Goal: Task Accomplishment & Management: Complete application form

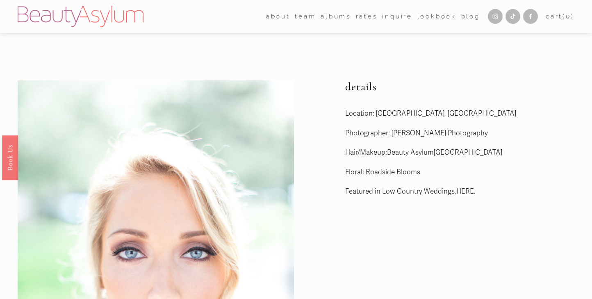
click at [400, 20] on link "Inquire" at bounding box center [397, 16] width 30 height 13
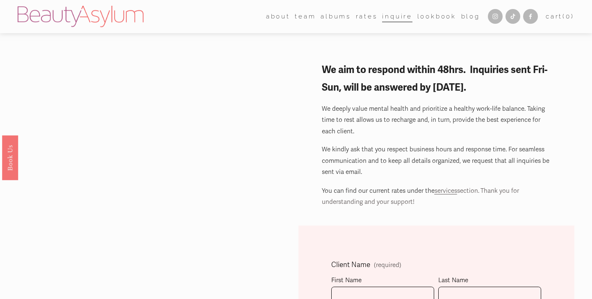
scroll to position [76, 0]
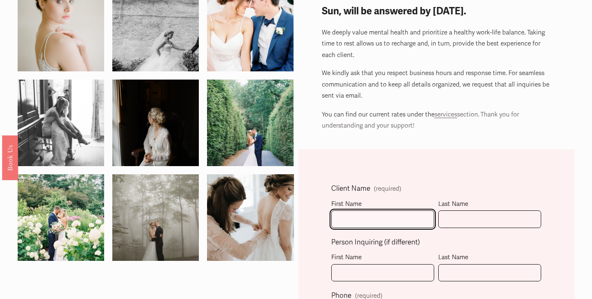
click at [386, 218] on input "First Name" at bounding box center [382, 219] width 103 height 18
type input "Sara"
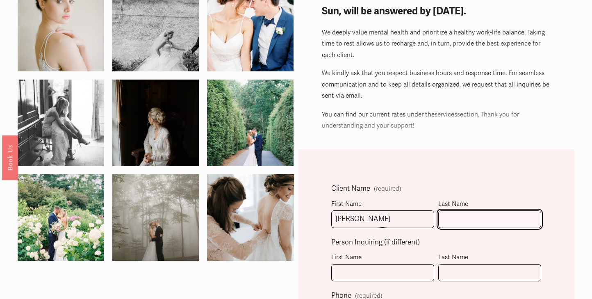
type input "Armstrong"
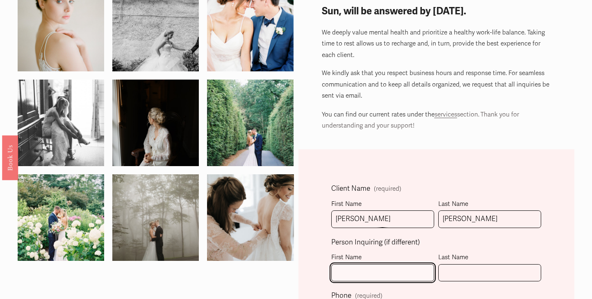
type input "Sara"
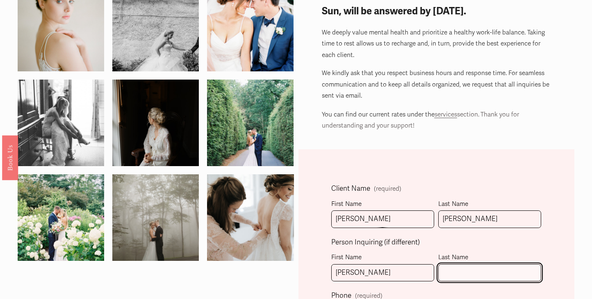
type input "Armstrong"
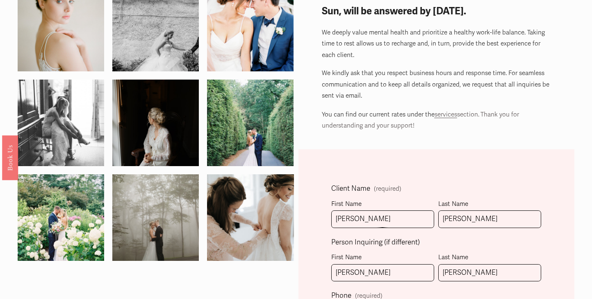
type input "(716) 913-0177"
type input "sarmstrong0177@gmail.com"
select select "Charleston, SC"
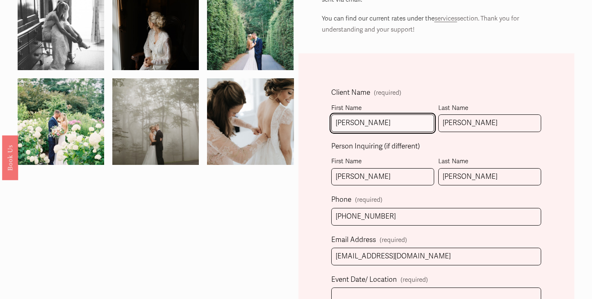
type input "(716) 913-0177"
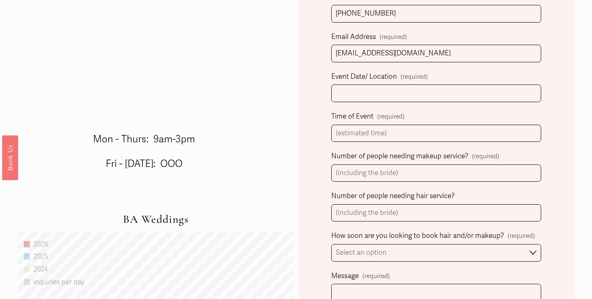
scroll to position [378, 0]
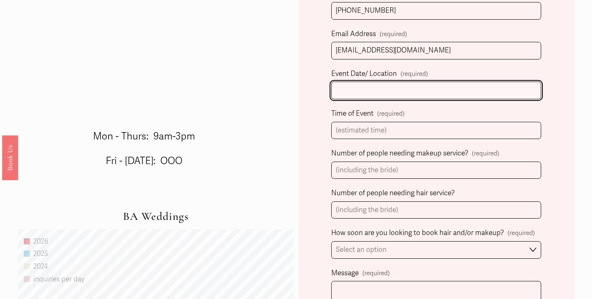
click at [419, 98] on input "Event Date/ Location (required)" at bounding box center [436, 91] width 210 height 18
type input "June 13 2026"
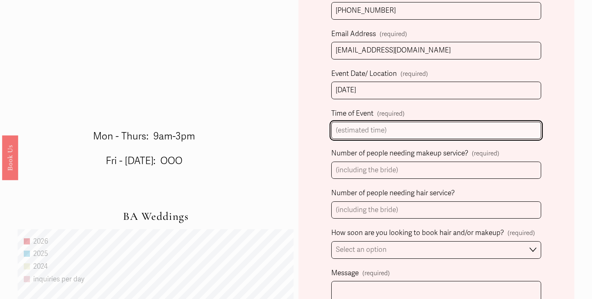
click at [407, 134] on input "Time of Event (required)" at bounding box center [436, 131] width 210 height 18
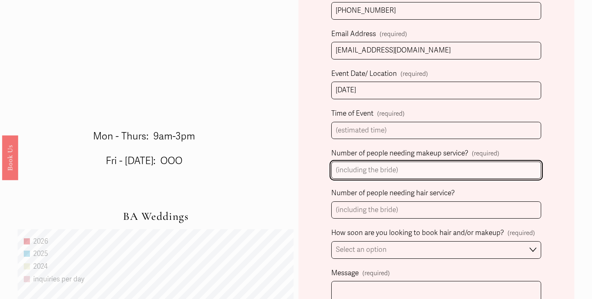
click at [408, 175] on input "Number of people needing makeup service? (required)" at bounding box center [436, 170] width 210 height 18
type input "11"
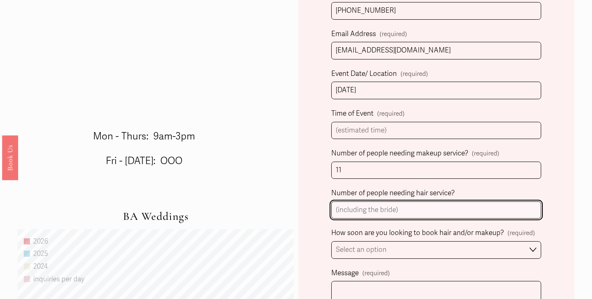
click at [387, 206] on input "Number of people needing hair service?" at bounding box center [436, 210] width 210 height 18
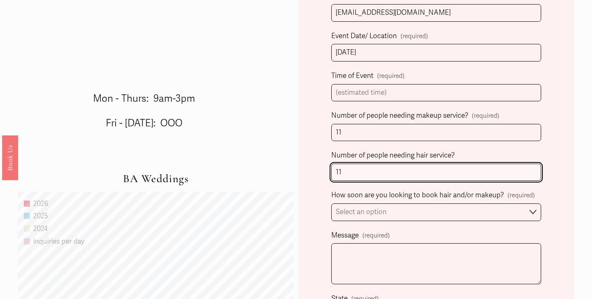
scroll to position [418, 0]
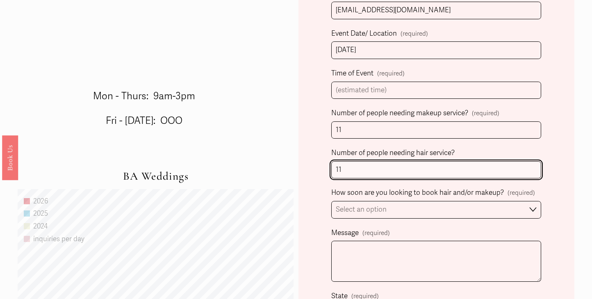
type input "11"
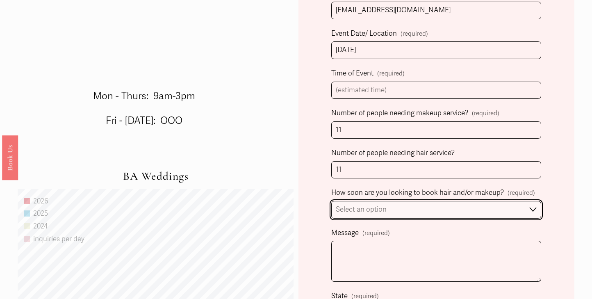
click at [398, 207] on select "Select an option Immediately 1-2 weeks I'm looking for information & not ready …" at bounding box center [436, 210] width 210 height 18
select select "1-2 weeks"
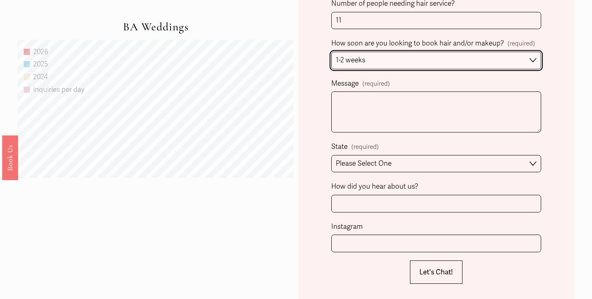
scroll to position [543, 0]
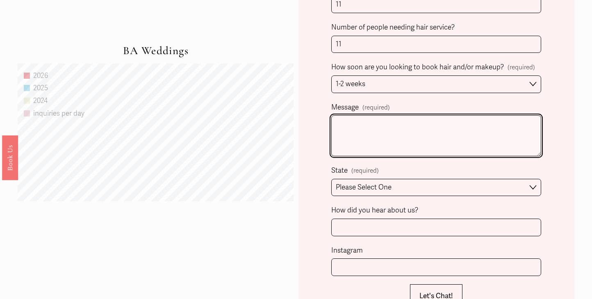
click at [394, 146] on textarea "Message (required)" at bounding box center [436, 135] width 210 height 41
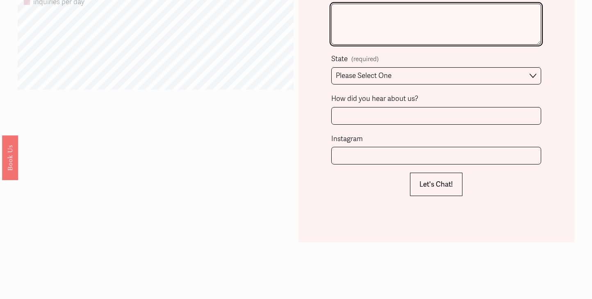
scroll to position [659, 0]
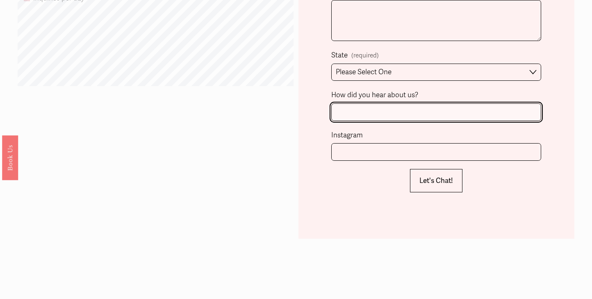
click at [397, 111] on input "How did you hear about us?" at bounding box center [436, 112] width 210 height 18
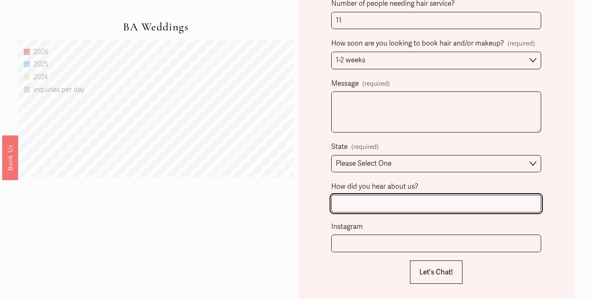
scroll to position [553, 0]
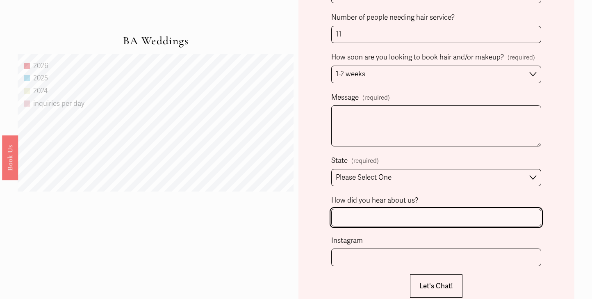
type input "e"
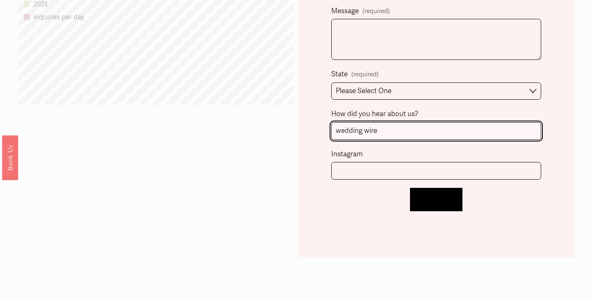
scroll to position [639, 0]
type input "wedding wire"
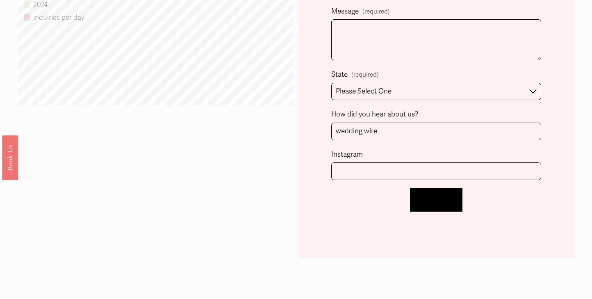
click at [434, 199] on span "Let's Chat!" at bounding box center [436, 199] width 34 height 9
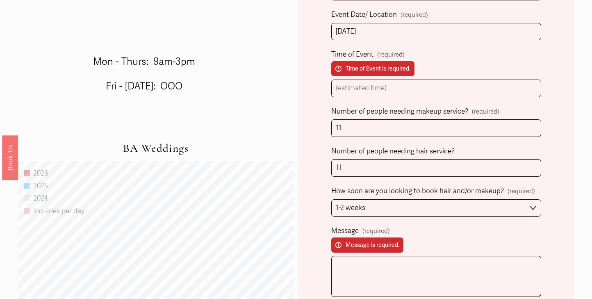
scroll to position [461, 0]
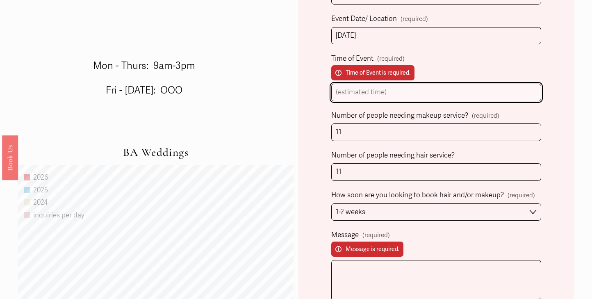
click at [426, 99] on input "Time of Event (required) Time of Event is required." at bounding box center [436, 93] width 210 height 18
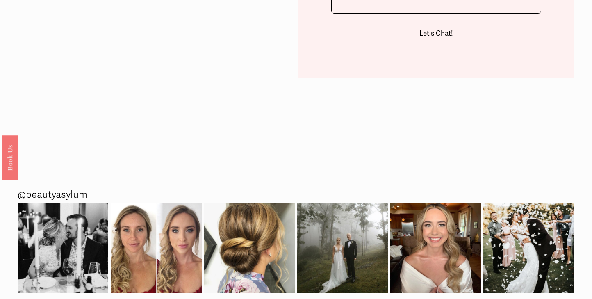
scroll to position [893, 0]
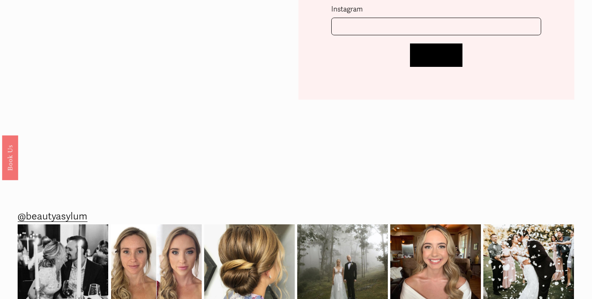
type input "430pm"
click at [449, 50] on button "Let's Chat! Let's Chat!" at bounding box center [436, 54] width 52 height 23
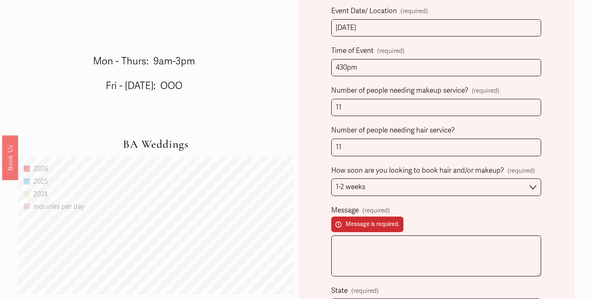
scroll to position [488, 0]
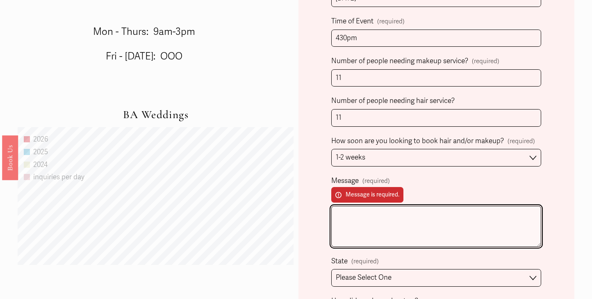
click at [354, 229] on textarea "Message (required) Message is required." at bounding box center [436, 226] width 210 height 41
type textarea "H"
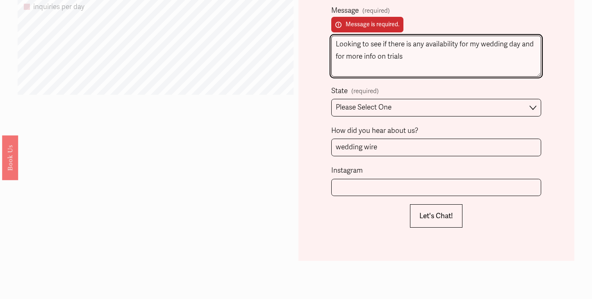
scroll to position [699, 0]
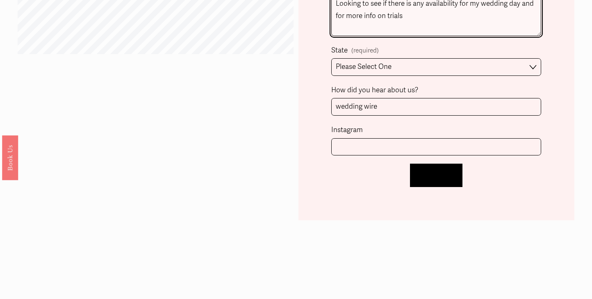
type textarea "Looking to see if there is any availability for my wedding day and for more inf…"
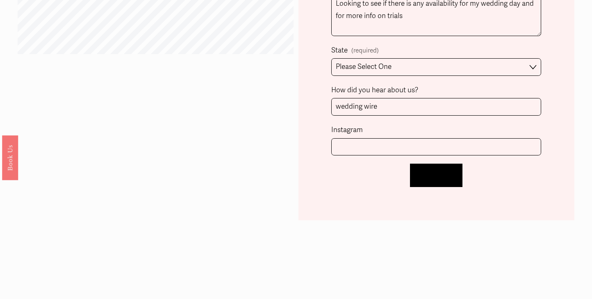
click at [431, 175] on span "Let's Chat!" at bounding box center [436, 175] width 34 height 9
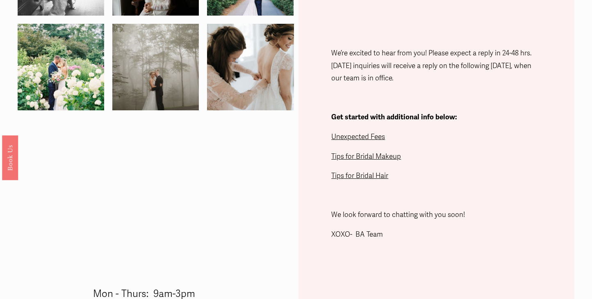
scroll to position [225, 0]
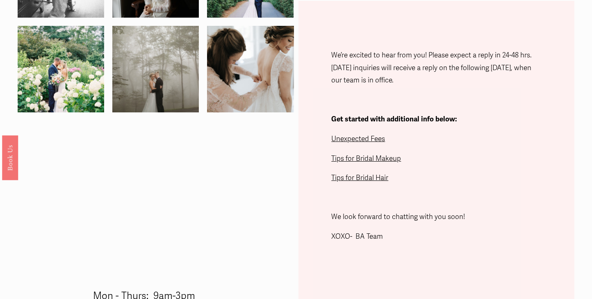
click at [379, 142] on span "Unexpected Fees" at bounding box center [358, 138] width 54 height 9
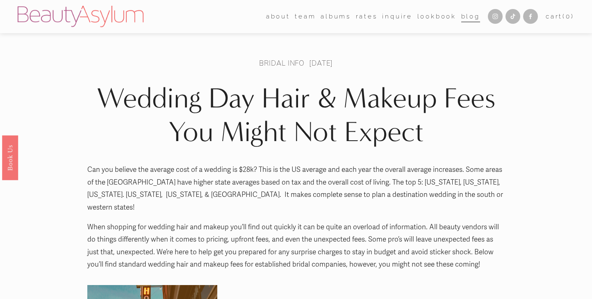
click at [363, 16] on link "Rates" at bounding box center [367, 16] width 22 height 13
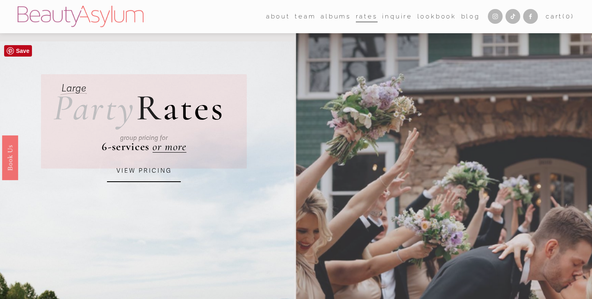
click at [161, 172] on link "VIEW PRICING" at bounding box center [144, 171] width 74 height 22
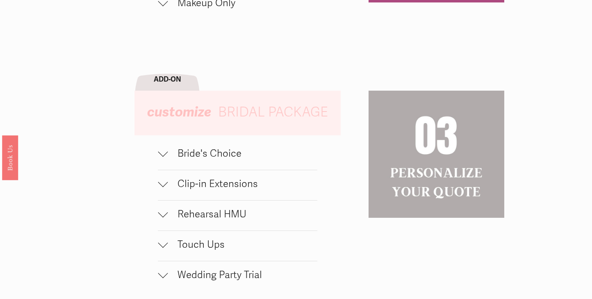
scroll to position [696, 0]
click at [161, 157] on div at bounding box center [163, 154] width 10 height 10
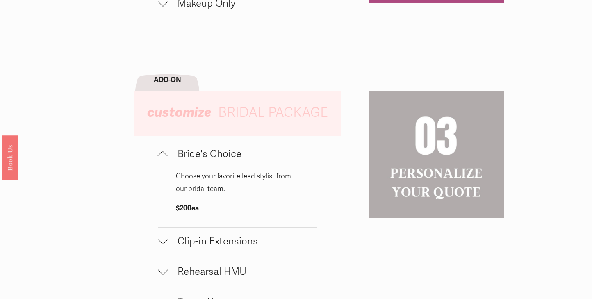
click at [161, 157] on div at bounding box center [163, 156] width 10 height 10
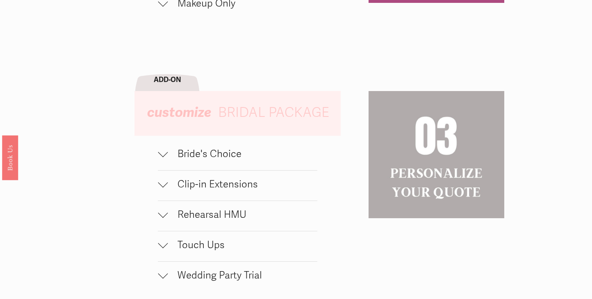
click at [161, 190] on button "Clip-in Extensions" at bounding box center [237, 185] width 159 height 30
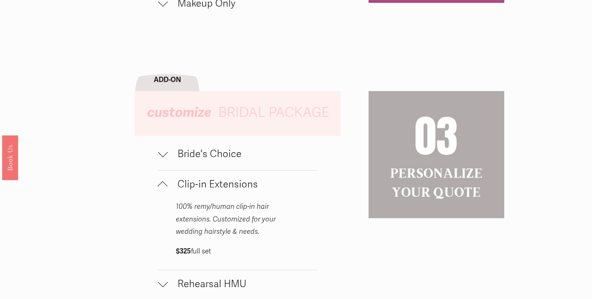
click at [161, 190] on div at bounding box center [163, 186] width 10 height 10
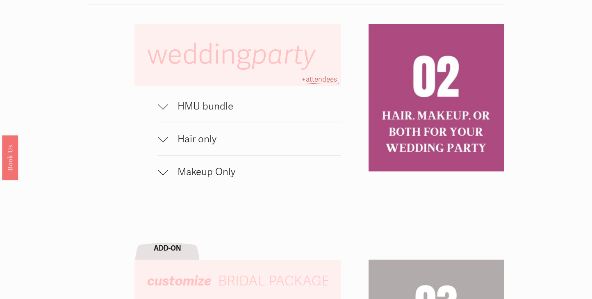
scroll to position [511, 0]
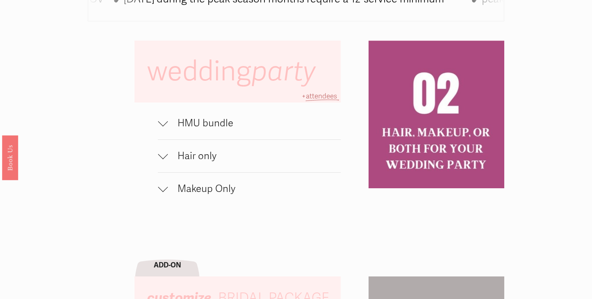
click at [168, 182] on button "Makeup Only" at bounding box center [249, 189] width 182 height 32
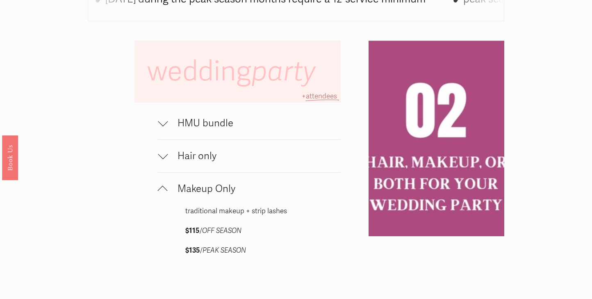
click at [168, 182] on button "Makeup Only" at bounding box center [249, 189] width 182 height 32
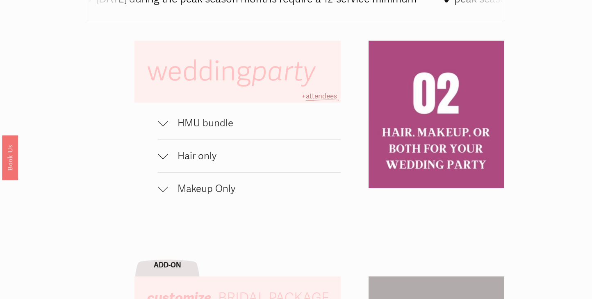
click at [167, 152] on div at bounding box center [163, 156] width 10 height 10
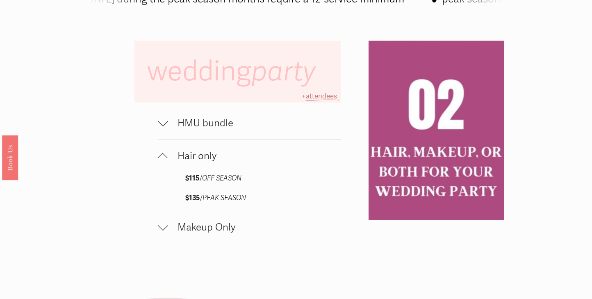
click at [168, 153] on span "Hair only" at bounding box center [254, 156] width 173 height 12
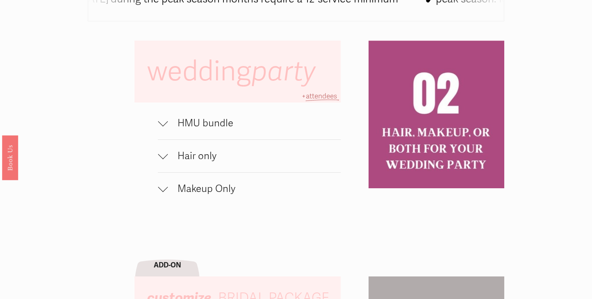
click at [168, 113] on button "HMU bundle" at bounding box center [249, 123] width 182 height 32
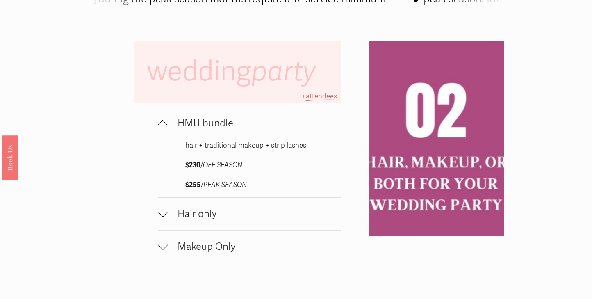
click at [168, 113] on button "HMU bundle" at bounding box center [249, 123] width 182 height 32
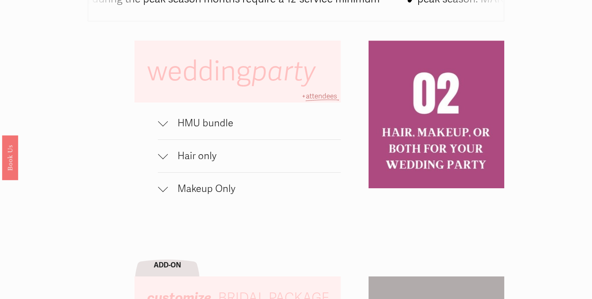
click at [168, 114] on button "HMU bundle" at bounding box center [249, 123] width 182 height 32
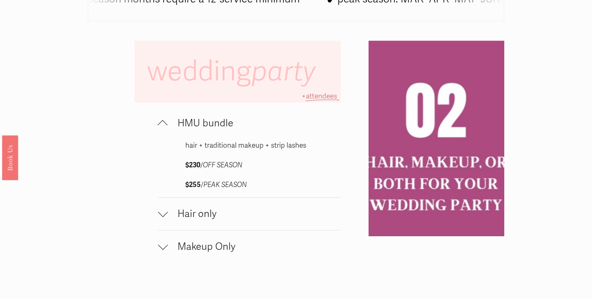
click at [168, 114] on button "HMU bundle" at bounding box center [249, 123] width 182 height 32
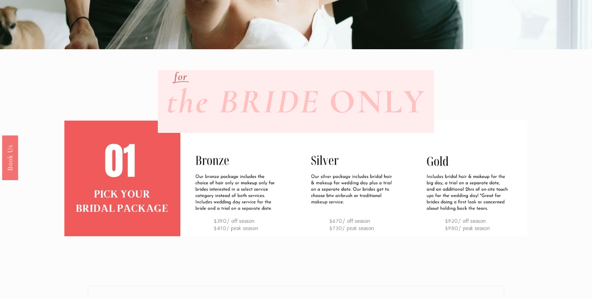
scroll to position [180, 0]
